Goal: Task Accomplishment & Management: Use online tool/utility

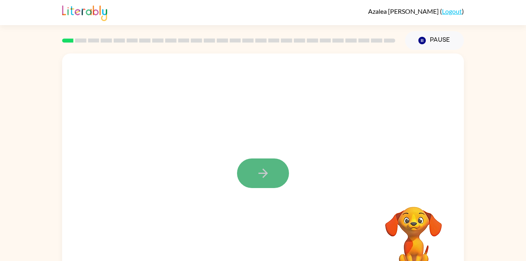
click at [262, 169] on icon "button" at bounding box center [263, 173] width 14 height 14
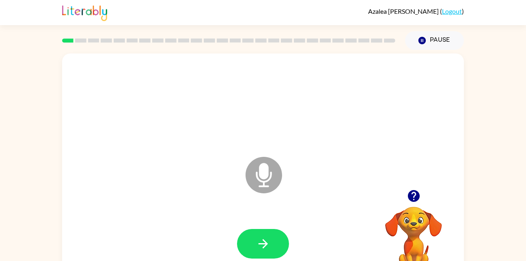
click at [259, 175] on icon at bounding box center [264, 175] width 37 height 37
click at [258, 241] on icon "button" at bounding box center [263, 244] width 14 height 14
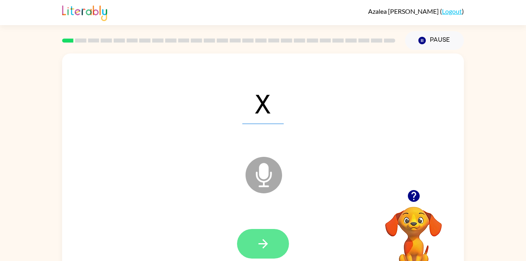
click at [257, 246] on icon "button" at bounding box center [263, 244] width 14 height 14
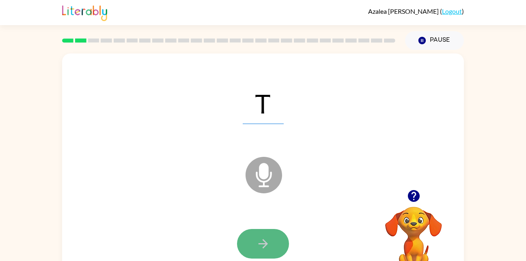
click at [261, 244] on icon "button" at bounding box center [262, 243] width 9 height 9
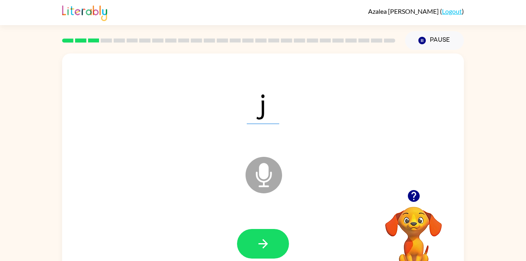
drag, startPoint x: 261, startPoint y: 244, endPoint x: 188, endPoint y: 207, distance: 81.9
click at [188, 207] on div "j Microphone The Microphone is here when it is your turn to talk" at bounding box center [263, 170] width 402 height 232
click at [259, 249] on icon "button" at bounding box center [263, 244] width 14 height 14
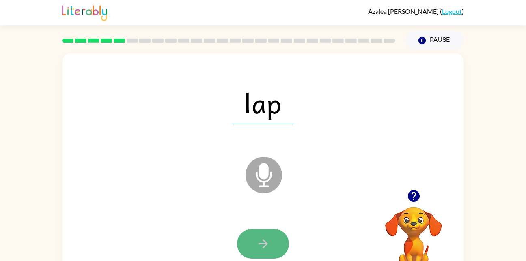
click at [258, 239] on icon "button" at bounding box center [263, 244] width 14 height 14
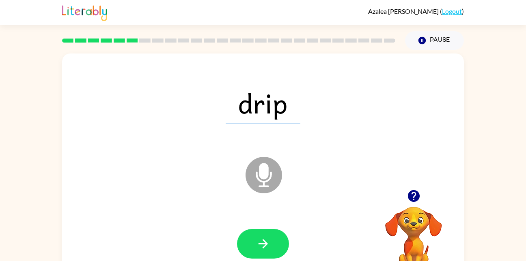
drag, startPoint x: 260, startPoint y: 243, endPoint x: 300, endPoint y: 236, distance: 40.7
click at [300, 236] on div at bounding box center [263, 244] width 386 height 67
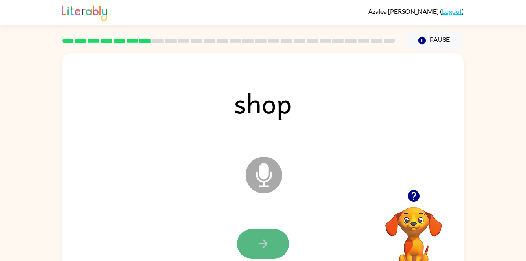
click at [260, 252] on button "button" at bounding box center [263, 244] width 52 height 30
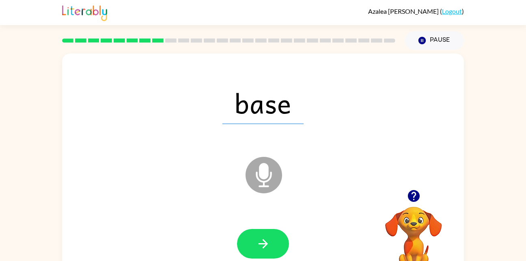
click at [260, 252] on button "button" at bounding box center [263, 244] width 52 height 30
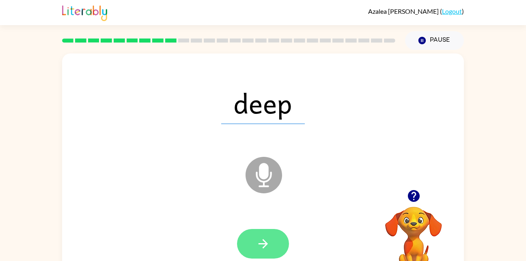
click at [254, 238] on button "button" at bounding box center [263, 244] width 52 height 30
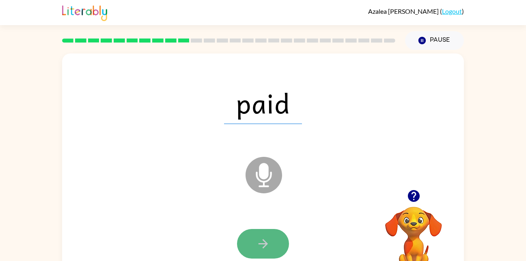
click at [257, 241] on icon "button" at bounding box center [263, 244] width 14 height 14
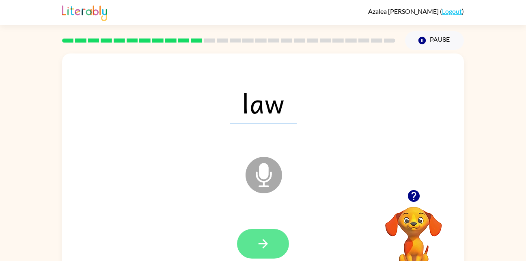
drag, startPoint x: 257, startPoint y: 237, endPoint x: 258, endPoint y: 242, distance: 5.3
click at [258, 242] on icon "button" at bounding box center [263, 244] width 14 height 14
click at [258, 242] on div at bounding box center [263, 244] width 52 height 30
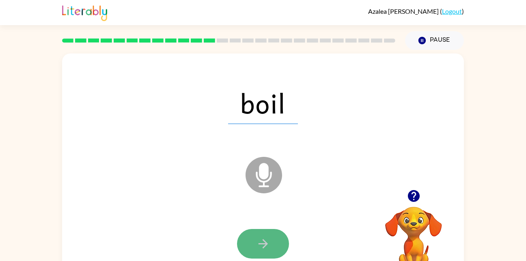
click at [253, 253] on button "button" at bounding box center [263, 244] width 52 height 30
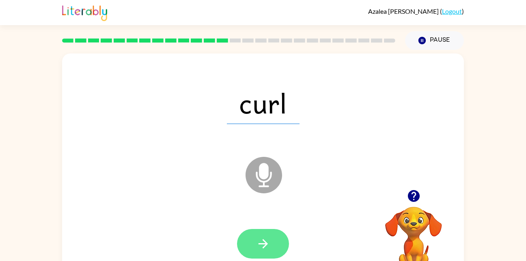
click at [253, 254] on button "button" at bounding box center [263, 244] width 52 height 30
click at [253, 254] on div at bounding box center [263, 244] width 52 height 30
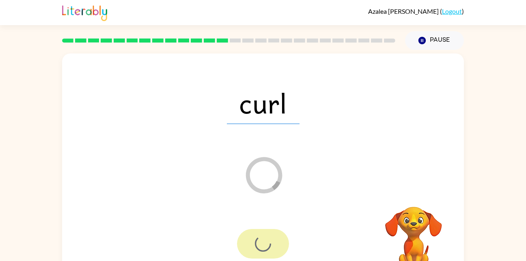
click at [253, 254] on div at bounding box center [263, 244] width 52 height 30
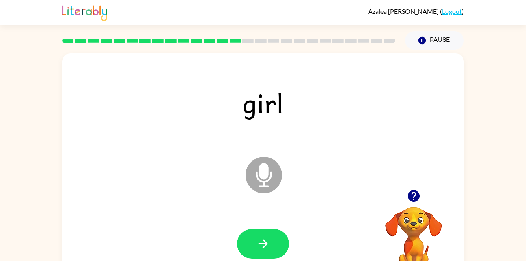
click at [263, 179] on icon "Microphone The Microphone is here when it is your turn to talk" at bounding box center [305, 185] width 122 height 61
drag, startPoint x: 263, startPoint y: 179, endPoint x: 248, endPoint y: 177, distance: 14.8
click at [248, 177] on icon "Microphone The Microphone is here when it is your turn to talk" at bounding box center [305, 185] width 122 height 61
click at [256, 252] on button "button" at bounding box center [263, 244] width 52 height 30
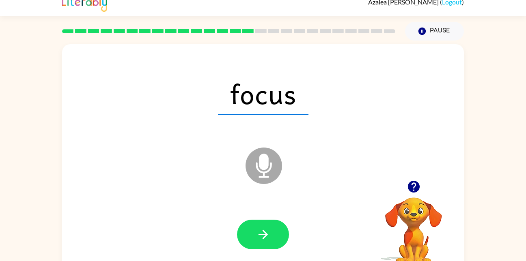
scroll to position [8, 0]
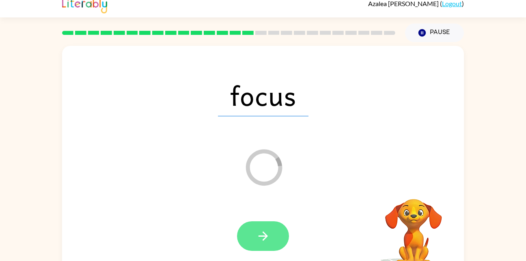
click at [246, 239] on button "button" at bounding box center [263, 237] width 52 height 30
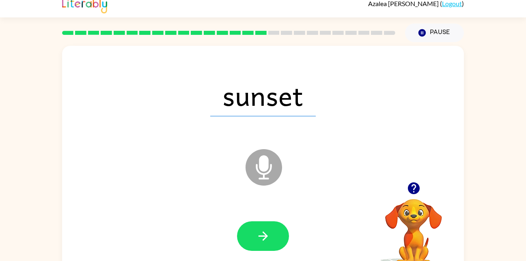
scroll to position [0, 0]
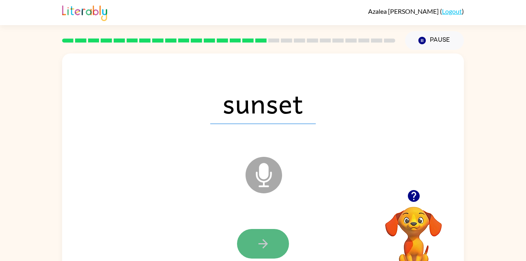
click at [270, 252] on button "button" at bounding box center [263, 244] width 52 height 30
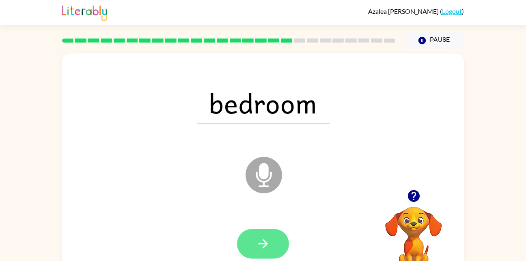
click at [270, 244] on button "button" at bounding box center [263, 244] width 52 height 30
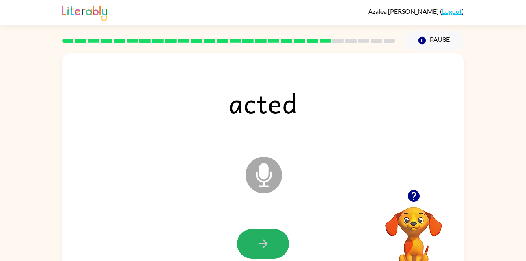
click at [270, 244] on button "button" at bounding box center [263, 244] width 52 height 30
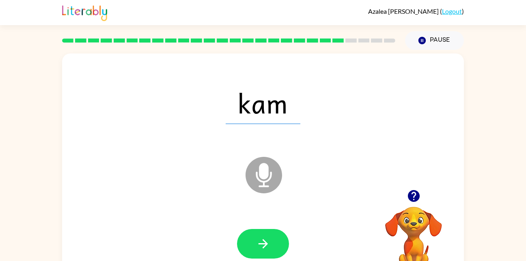
drag, startPoint x: 270, startPoint y: 244, endPoint x: 283, endPoint y: 275, distance: 33.8
click at [283, 261] on html "[PERSON_NAME] ( Logout ) Pause Pause kam Microphone The Microphone is here when…" at bounding box center [263, 142] width 526 height 285
click at [293, 234] on div at bounding box center [263, 244] width 386 height 67
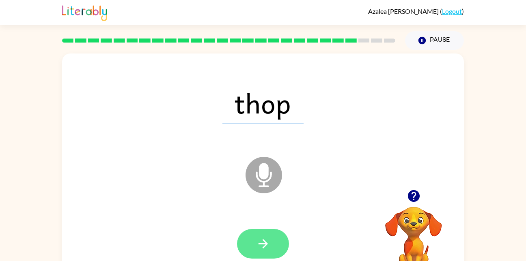
click at [267, 241] on icon "button" at bounding box center [263, 244] width 14 height 14
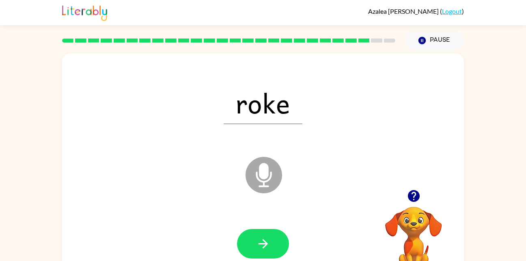
click at [237, 138] on div "roke Microphone The Microphone is here when it is your turn to talk" at bounding box center [263, 170] width 402 height 232
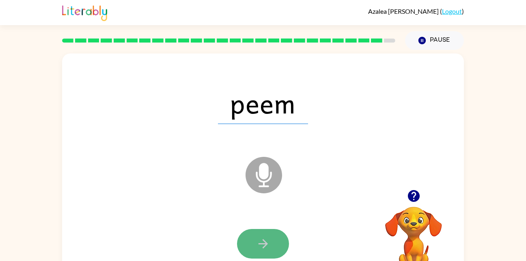
click at [257, 240] on icon "button" at bounding box center [263, 244] width 14 height 14
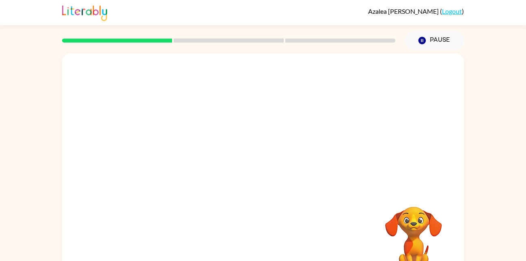
click at [223, 196] on div "Your browser must support playing .mp4 files to use Literably. Please try using…" at bounding box center [263, 170] width 402 height 232
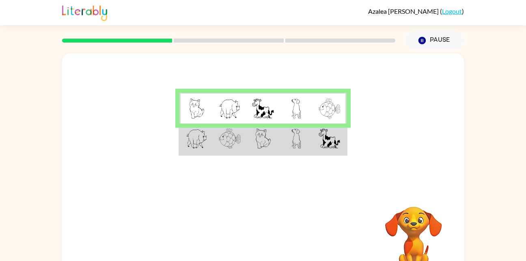
click at [209, 145] on td at bounding box center [195, 139] width 33 height 31
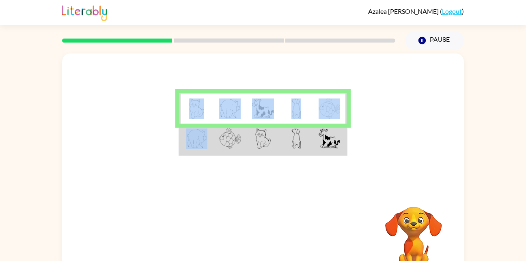
click at [209, 145] on td at bounding box center [195, 139] width 33 height 31
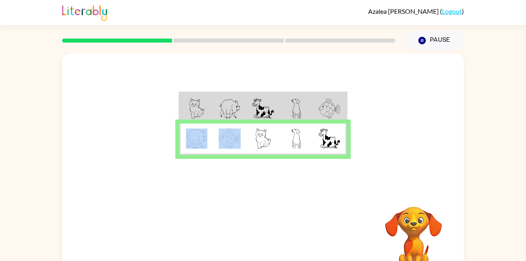
click at [209, 145] on td at bounding box center [195, 139] width 33 height 31
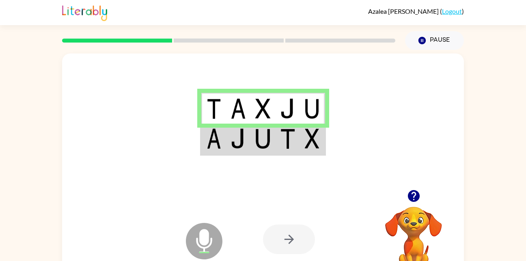
click at [271, 138] on img at bounding box center [262, 139] width 15 height 20
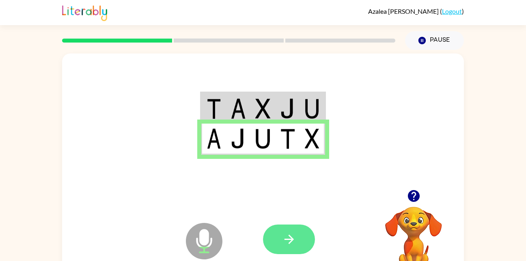
click at [291, 243] on icon "button" at bounding box center [289, 240] width 14 height 14
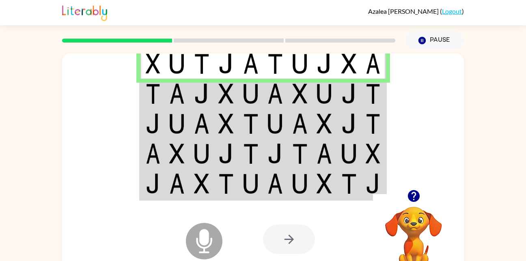
click at [216, 113] on td at bounding box center [226, 124] width 25 height 30
click at [216, 102] on td at bounding box center [226, 94] width 25 height 30
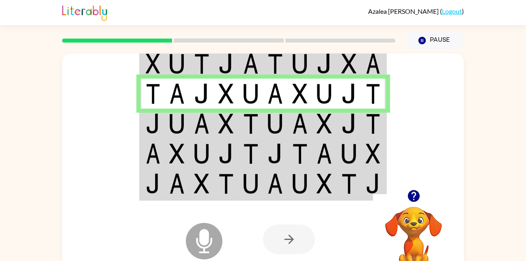
click at [250, 131] on img at bounding box center [250, 124] width 15 height 20
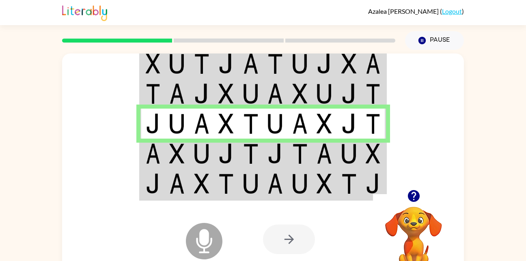
scroll to position [2, 0]
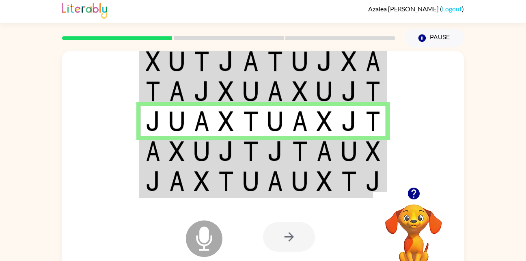
click at [183, 147] on img at bounding box center [176, 151] width 15 height 20
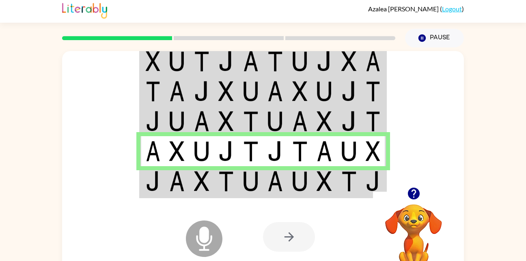
click at [176, 125] on img at bounding box center [176, 121] width 15 height 20
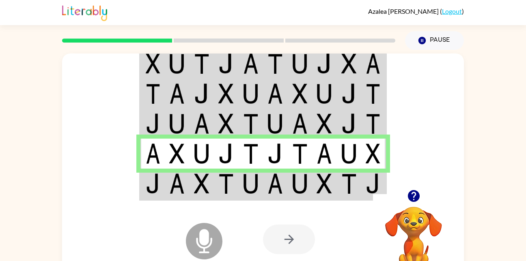
scroll to position [0, 0]
click at [382, 185] on td at bounding box center [373, 183] width 25 height 31
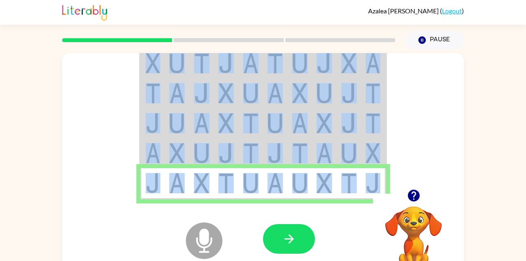
click at [382, 184] on td at bounding box center [373, 183] width 25 height 31
click at [449, 137] on div at bounding box center [263, 121] width 402 height 136
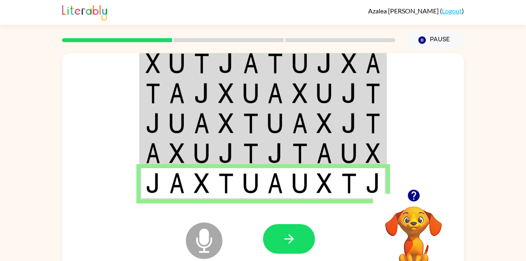
scroll to position [24, 0]
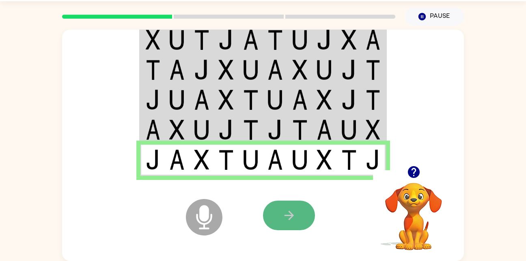
click at [284, 207] on button "button" at bounding box center [289, 216] width 52 height 30
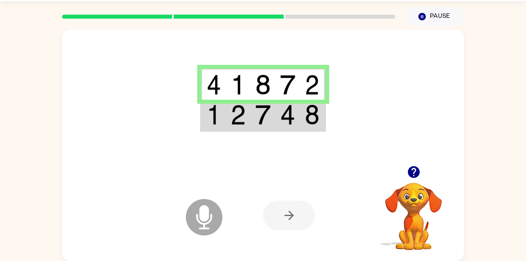
click at [262, 117] on img at bounding box center [262, 115] width 15 height 20
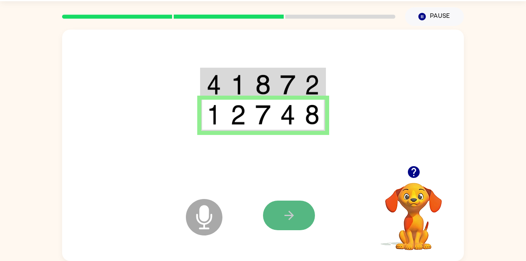
click at [284, 217] on icon "button" at bounding box center [289, 216] width 14 height 14
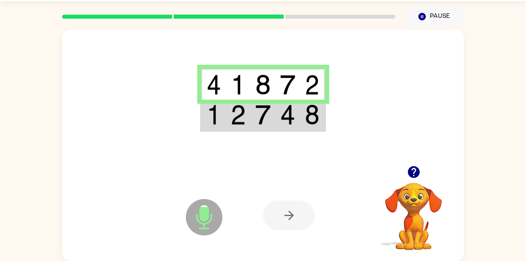
click at [259, 102] on td at bounding box center [263, 115] width 25 height 31
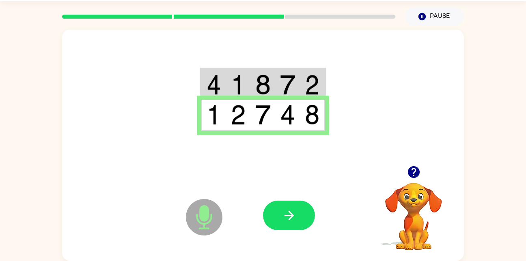
click at [283, 71] on td at bounding box center [288, 84] width 25 height 31
click at [264, 82] on img at bounding box center [262, 85] width 15 height 20
click at [255, 84] on img at bounding box center [262, 85] width 15 height 20
click at [295, 64] on div at bounding box center [263, 98] width 402 height 136
click at [299, 73] on td at bounding box center [288, 84] width 25 height 31
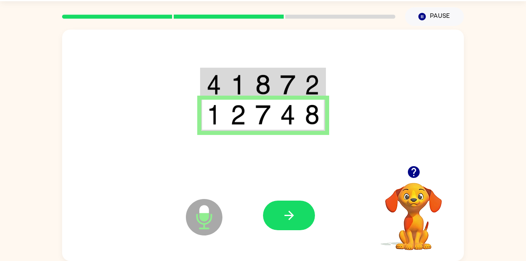
click at [311, 78] on img at bounding box center [312, 85] width 15 height 20
click at [317, 70] on td at bounding box center [312, 84] width 25 height 31
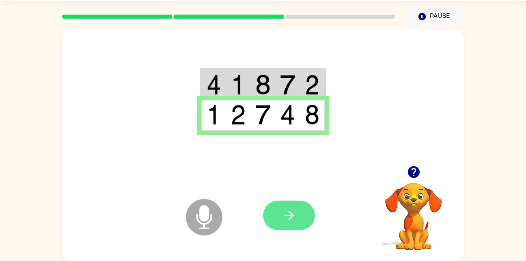
click at [276, 222] on button "button" at bounding box center [289, 216] width 52 height 30
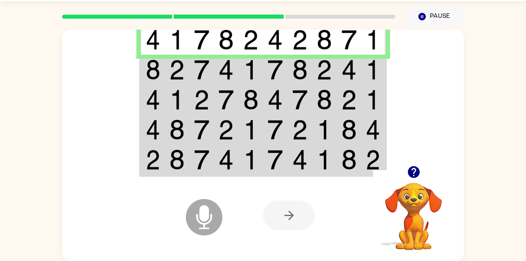
click at [302, 75] on img at bounding box center [299, 70] width 15 height 20
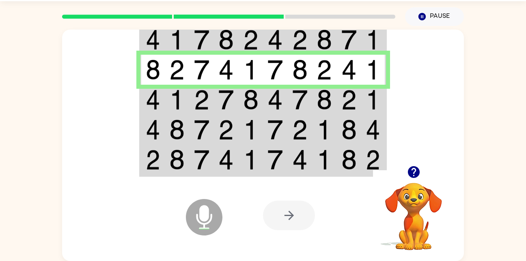
click at [241, 97] on td at bounding box center [251, 100] width 25 height 30
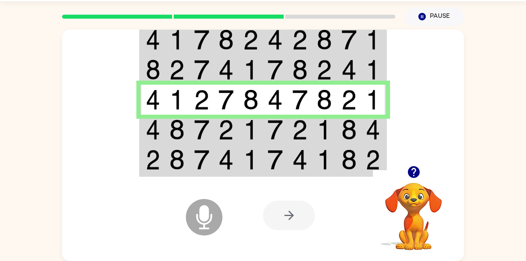
click at [260, 130] on td at bounding box center [251, 130] width 25 height 30
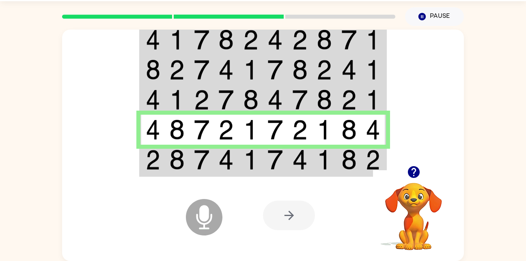
click at [267, 160] on td at bounding box center [275, 160] width 25 height 31
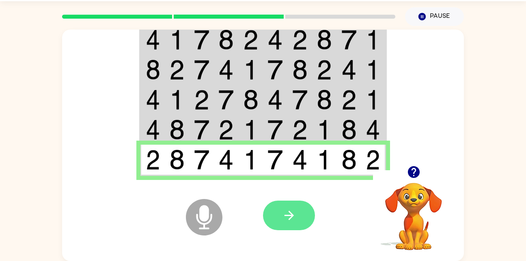
click at [288, 218] on icon "button" at bounding box center [289, 216] width 14 height 14
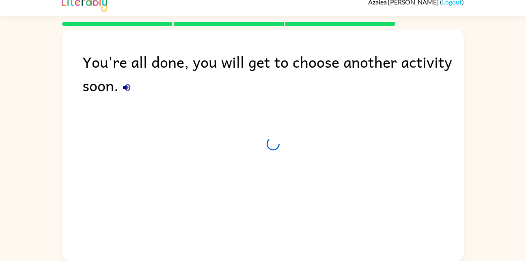
scroll to position [9, 0]
